Goal: Task Accomplishment & Management: Manage account settings

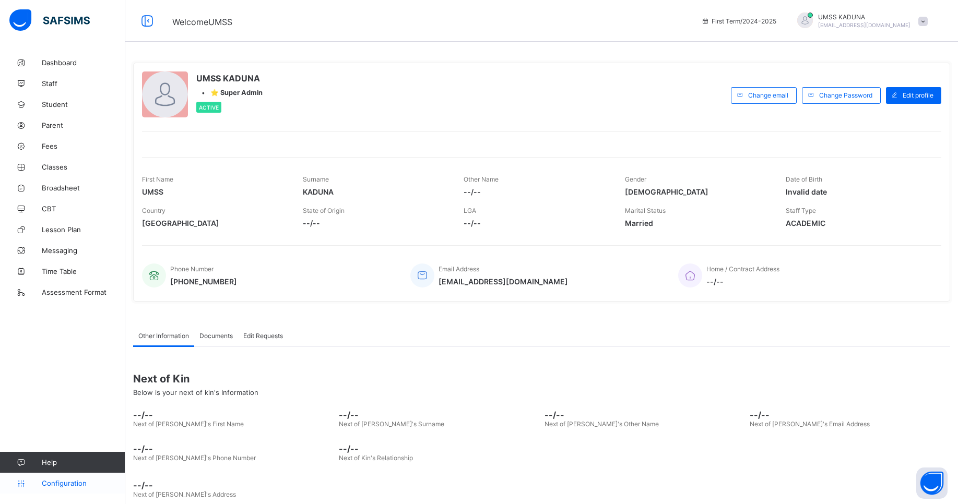
click at [72, 482] on span "Configuration" at bounding box center [83, 483] width 83 height 8
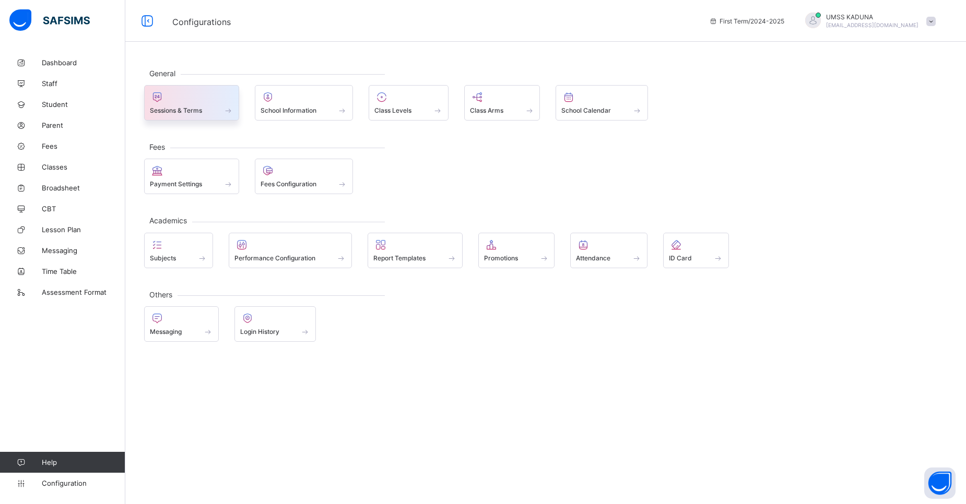
click at [201, 116] on div "Sessions & Terms" at bounding box center [191, 103] width 95 height 36
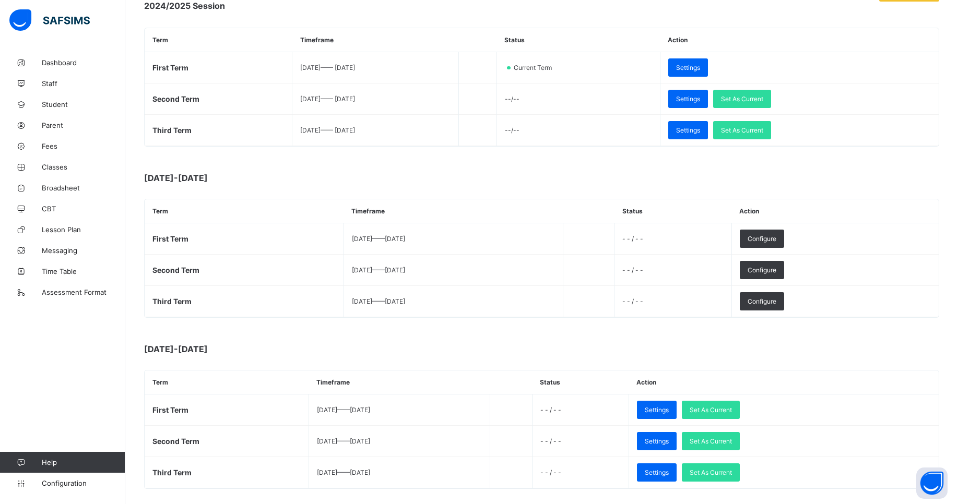
scroll to position [174, 0]
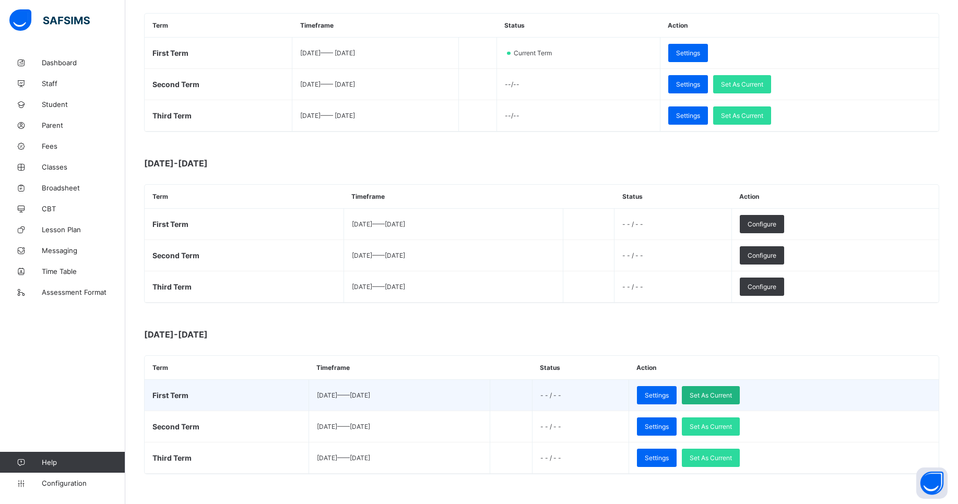
click at [732, 396] on span "Set As Current" at bounding box center [711, 396] width 42 height 8
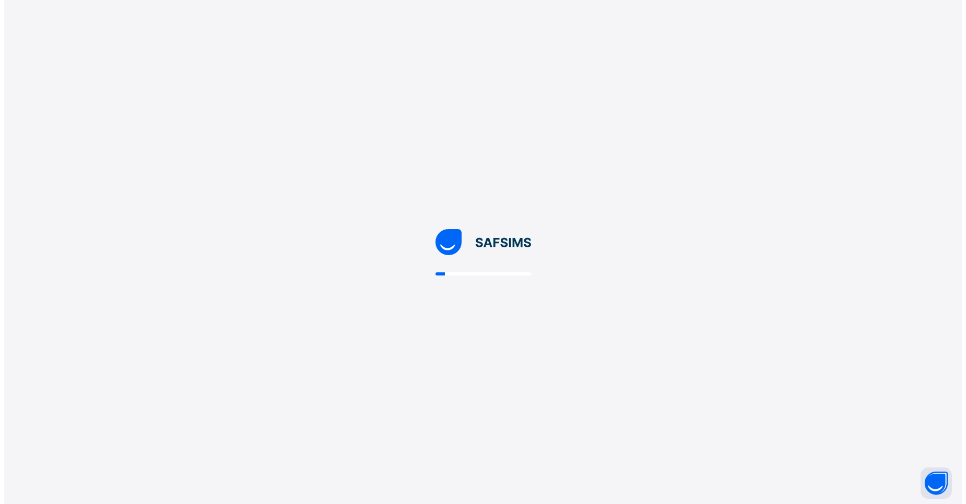
scroll to position [0, 0]
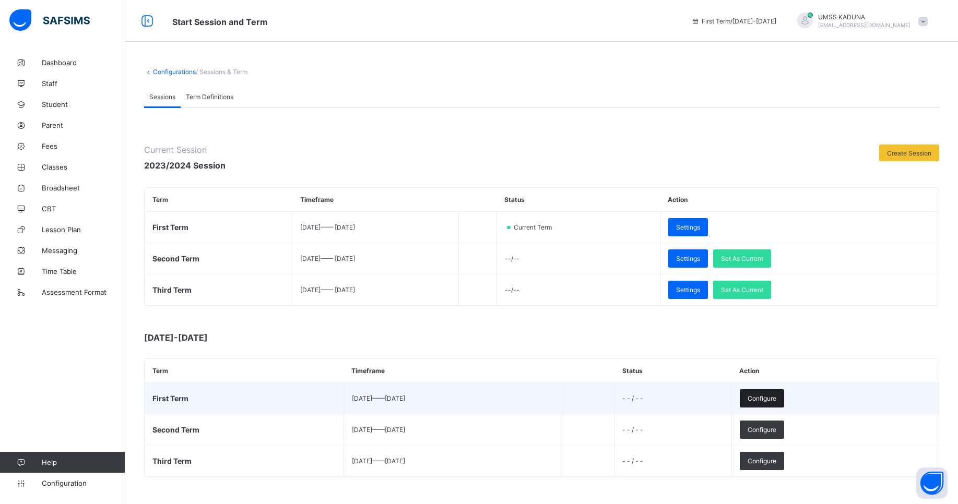
click at [776, 396] on span "Configure" at bounding box center [762, 399] width 29 height 8
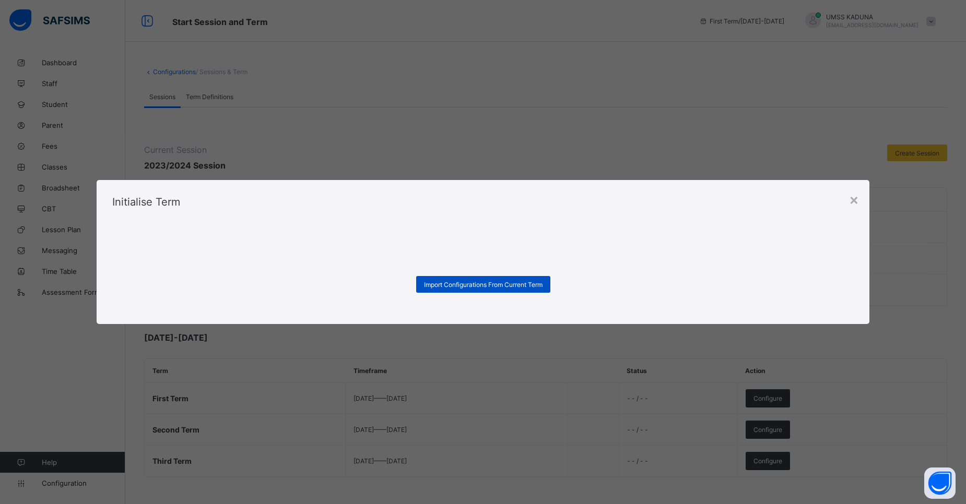
click at [519, 277] on div "Import Configurations From Current Term" at bounding box center [483, 284] width 134 height 17
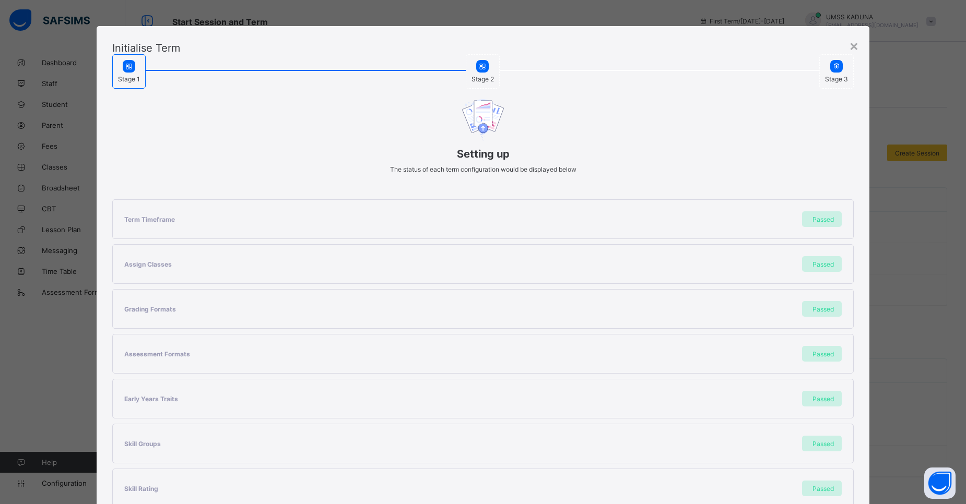
scroll to position [104, 0]
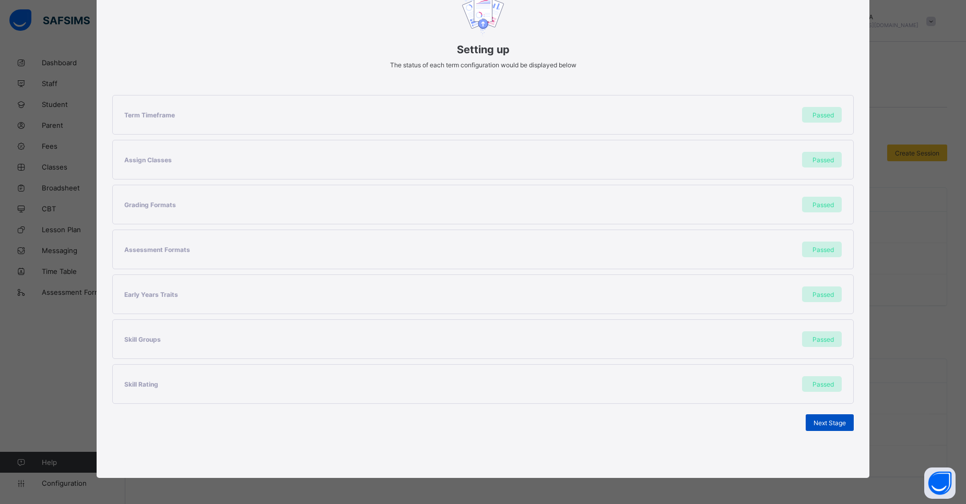
click at [815, 423] on span "Next Stage" at bounding box center [830, 423] width 32 height 8
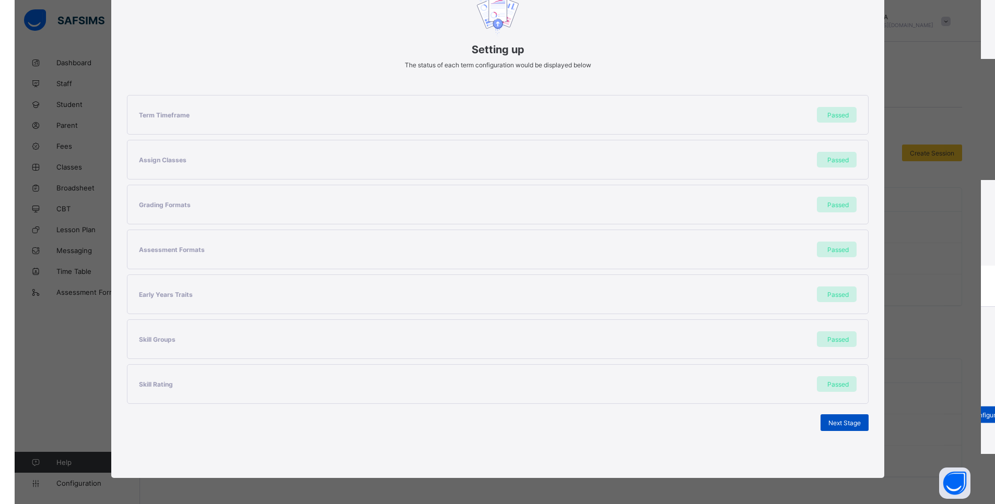
scroll to position [0, 0]
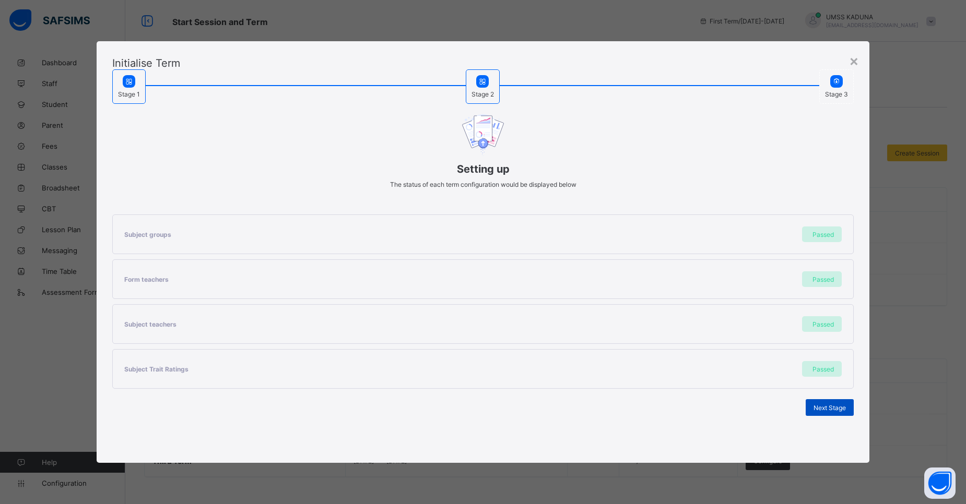
click at [827, 410] on span "Next Stage" at bounding box center [830, 408] width 32 height 8
click at [834, 403] on div "Set As Current Term" at bounding box center [817, 407] width 74 height 17
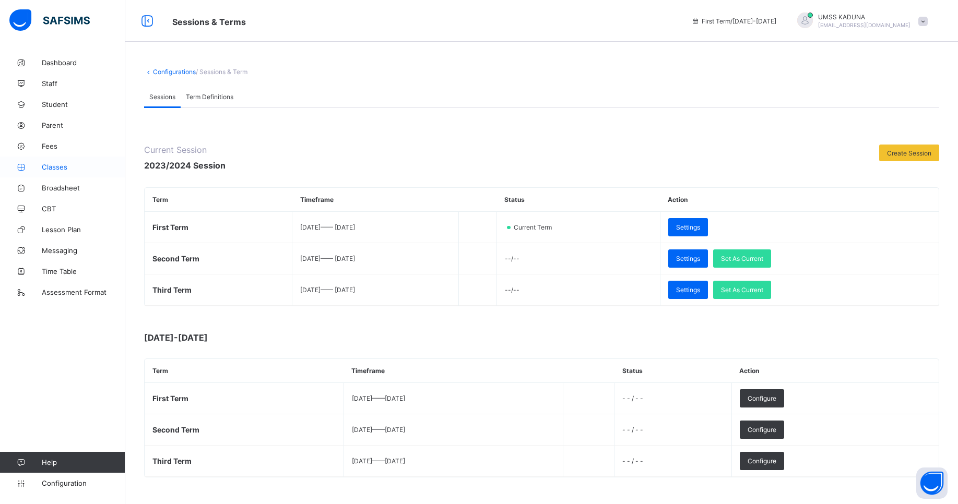
click at [60, 168] on span "Classes" at bounding box center [84, 167] width 84 height 8
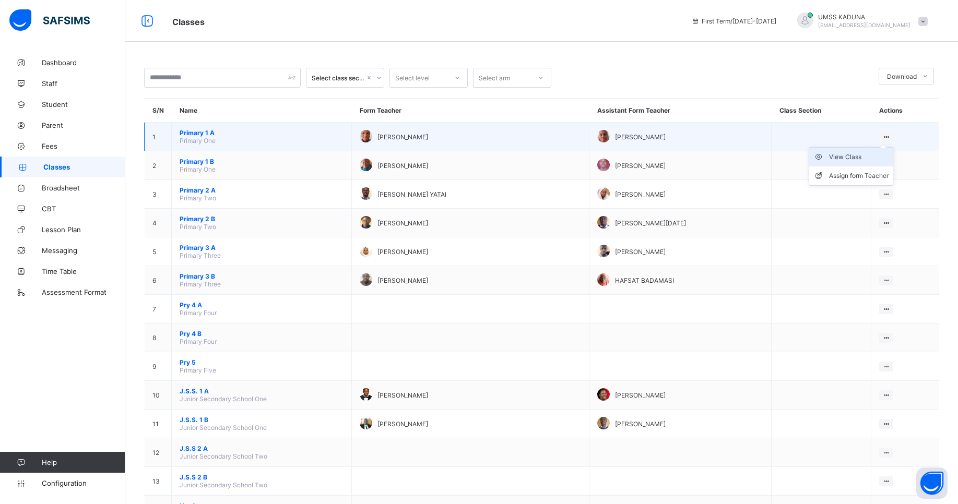
click at [853, 157] on div "View Class" at bounding box center [859, 157] width 60 height 10
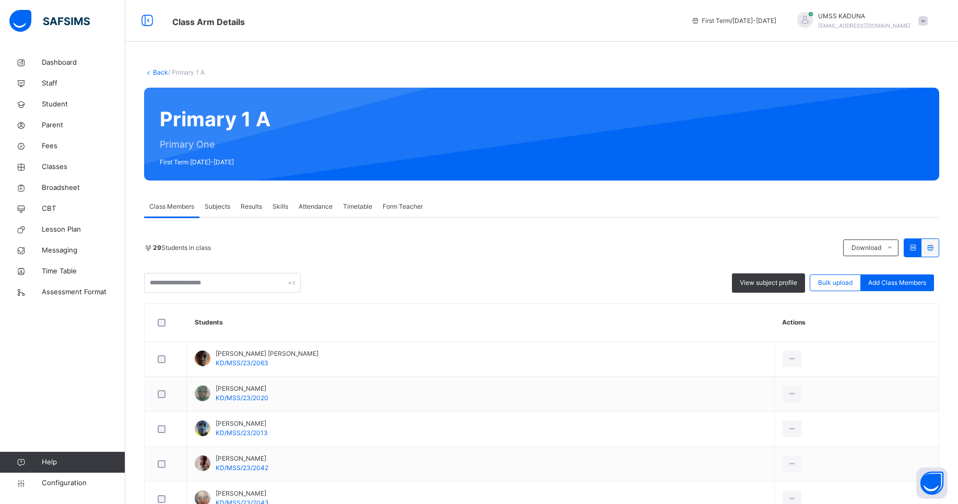
click at [813, 21] on div at bounding box center [805, 20] width 16 height 16
click at [880, 109] on span "Logout" at bounding box center [893, 110] width 69 height 14
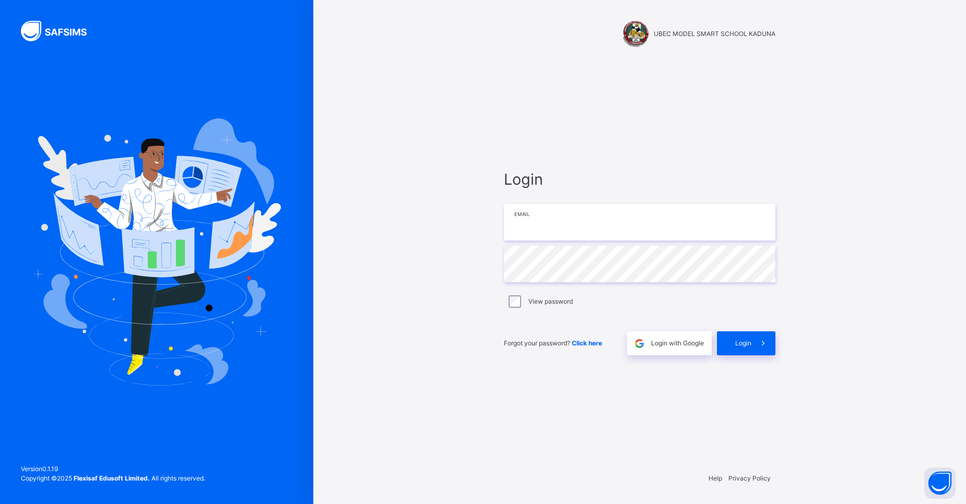
type input "**********"
click at [732, 348] on div "Login" at bounding box center [746, 344] width 58 height 24
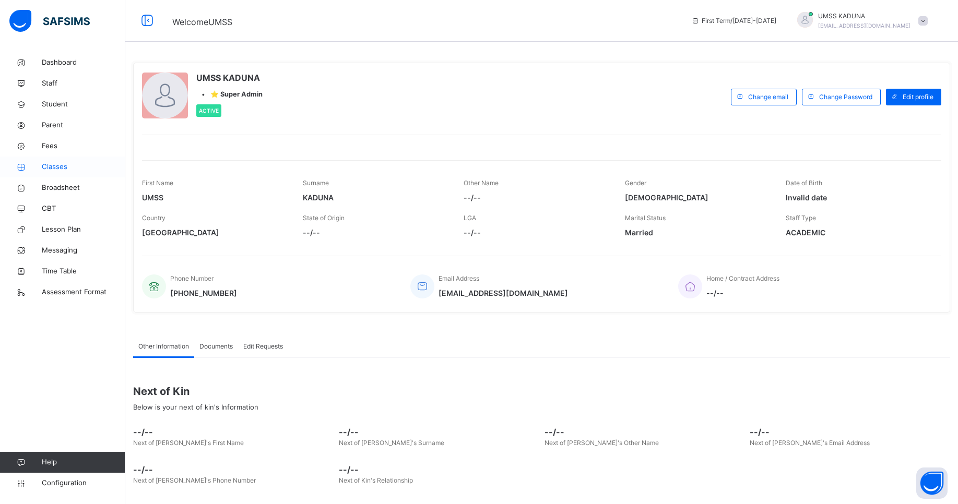
click at [65, 169] on span "Classes" at bounding box center [84, 167] width 84 height 10
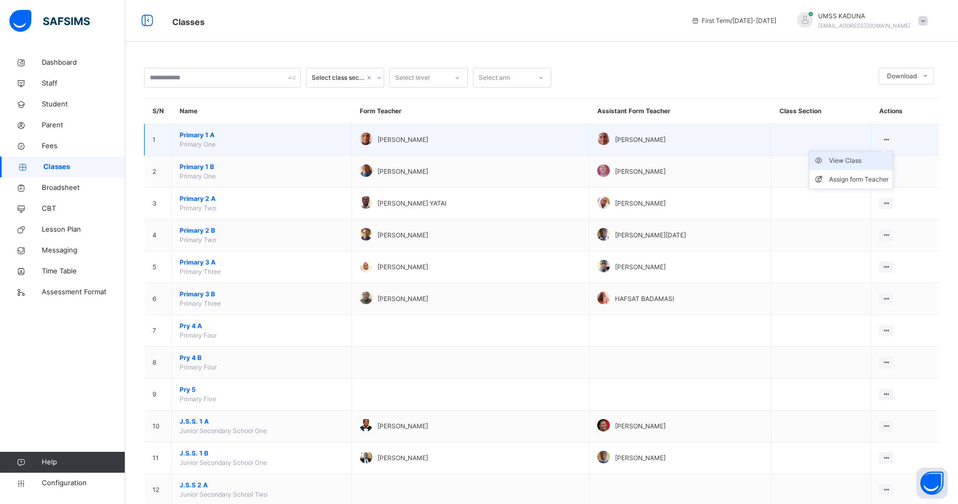
click at [863, 159] on div "View Class" at bounding box center [859, 161] width 60 height 10
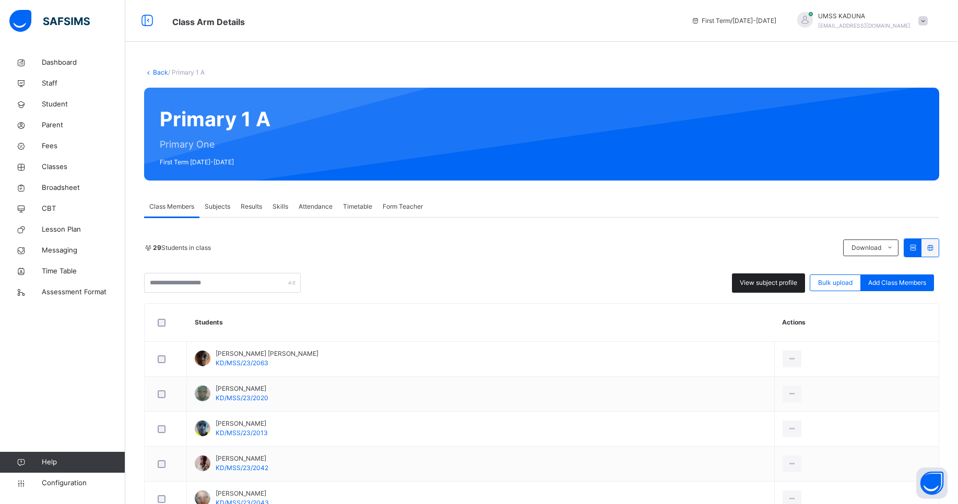
click at [777, 286] on span "View subject profile" at bounding box center [768, 282] width 57 height 9
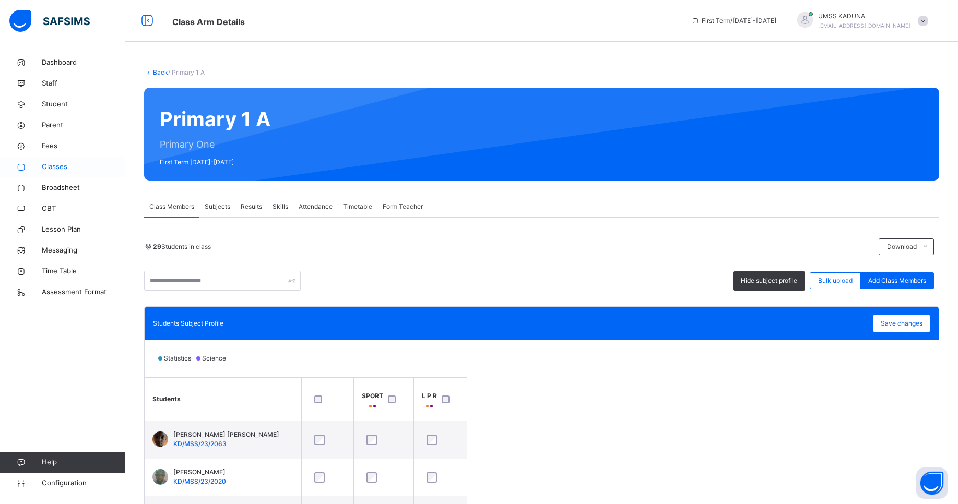
click at [58, 166] on span "Classes" at bounding box center [84, 167] width 84 height 10
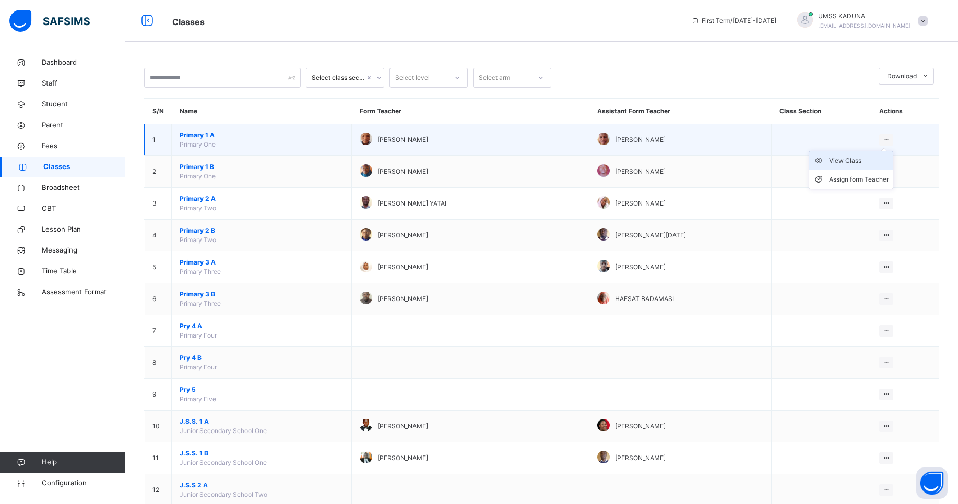
click at [863, 160] on div "View Class" at bounding box center [859, 161] width 60 height 10
